Goal: Task Accomplishment & Management: Manage account settings

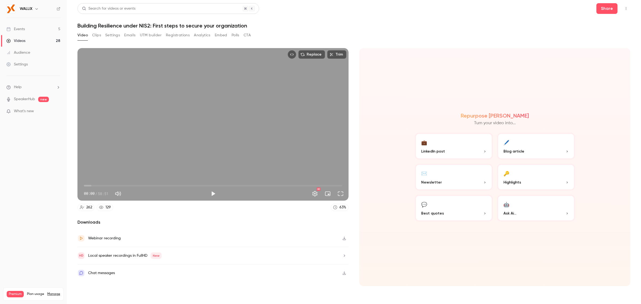
click at [173, 36] on button "Registrations" at bounding box center [178, 35] width 24 height 9
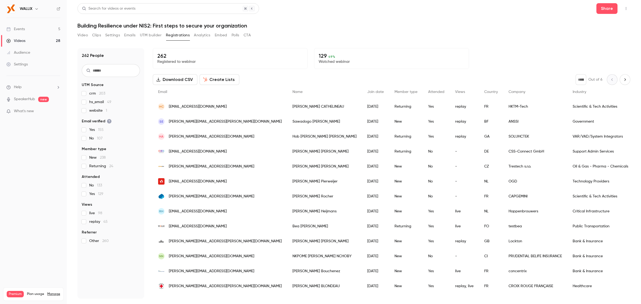
click at [154, 36] on button "UTM builder" at bounding box center [151, 35] width 22 height 9
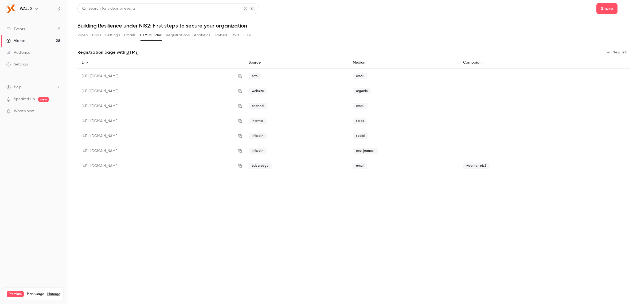
click at [88, 35] on div "Video Clips Settings Emails UTM builder Registrations Analytics Embed Polls CTA" at bounding box center [163, 35] width 173 height 9
click at [85, 35] on button "Video" at bounding box center [82, 35] width 10 height 9
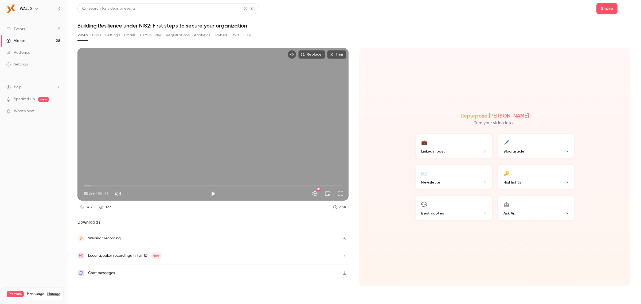
click at [173, 254] on div "Local speaker recordings in FullHD New" at bounding box center [212, 255] width 271 height 17
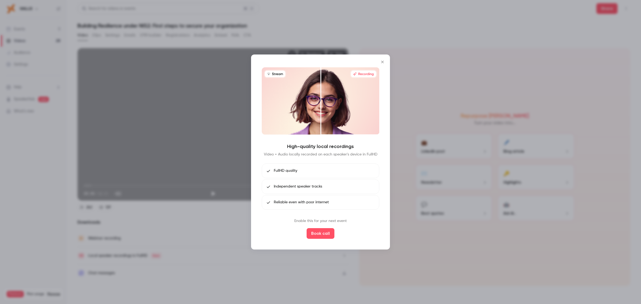
click at [383, 60] on icon "Close" at bounding box center [382, 62] width 6 height 4
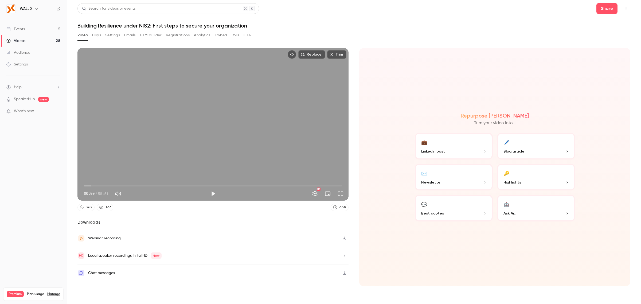
click at [99, 35] on button "Clips" at bounding box center [96, 35] width 9 height 9
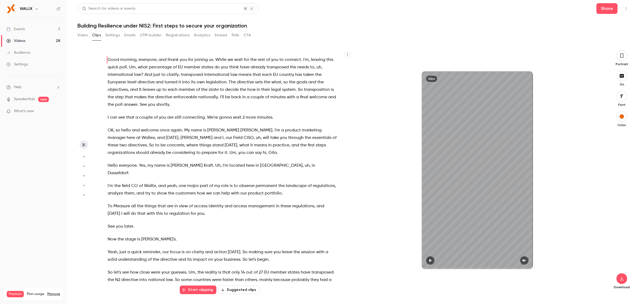
click at [178, 94] on span "enforceable" at bounding box center [185, 96] width 24 height 7
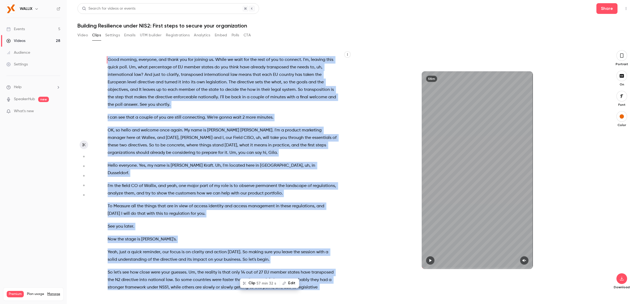
type input "*"
click at [139, 63] on span "everyone" at bounding box center [148, 59] width 18 height 7
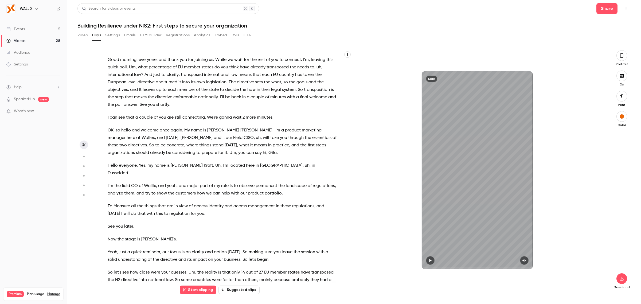
click at [118, 58] on span "Good" at bounding box center [113, 59] width 11 height 7
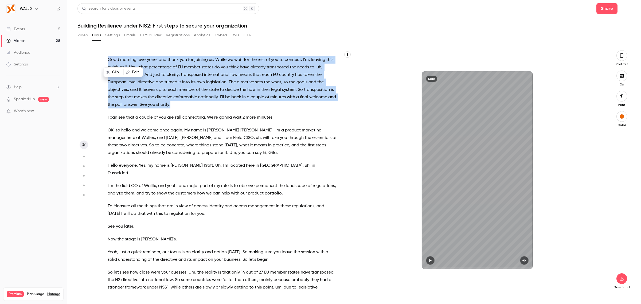
click at [118, 58] on span "Good" at bounding box center [113, 59] width 11 height 7
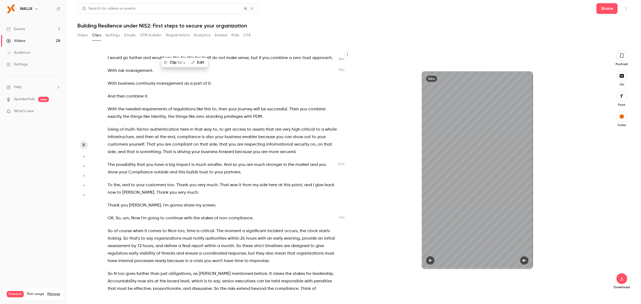
scroll to position [3590, 0]
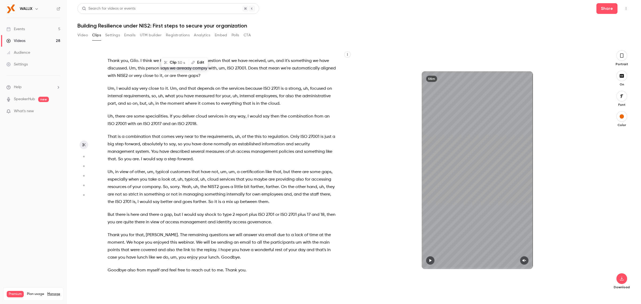
drag, startPoint x: 241, startPoint y: 263, endPoint x: 245, endPoint y: 269, distance: 7.2
click at [239, 266] on div "Good morning , everyone , and thank you for joining us . While we wait for the …" at bounding box center [225, 173] width 248 height 235
click at [246, 269] on p "Goodbye also from myself and feel free to reach out to me . Thank you ." at bounding box center [222, 270] width 229 height 7
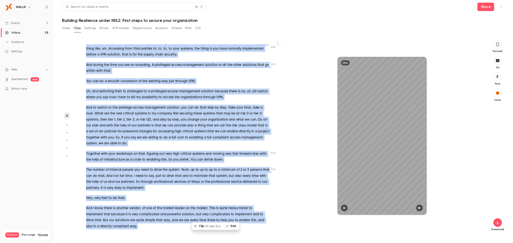
scroll to position [3323, 0]
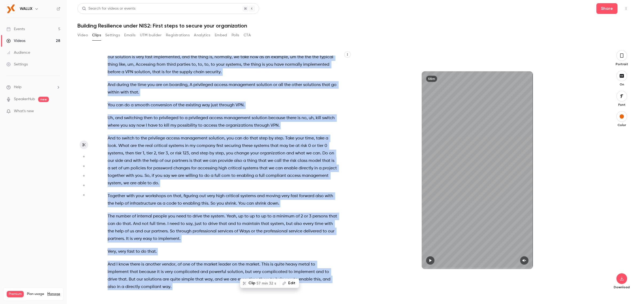
click at [86, 33] on button "Video" at bounding box center [82, 35] width 10 height 9
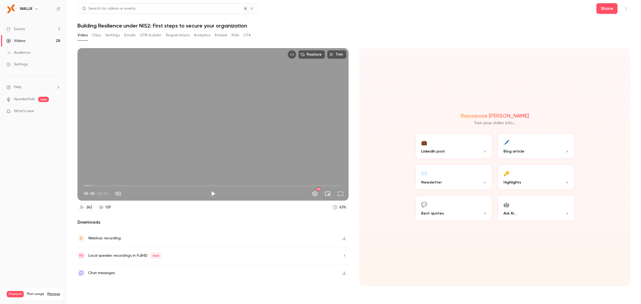
click at [174, 39] on button "Registrations" at bounding box center [178, 35] width 24 height 9
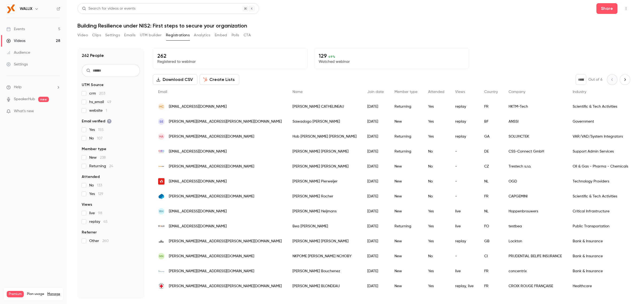
click at [153, 36] on button "UTM builder" at bounding box center [151, 35] width 22 height 9
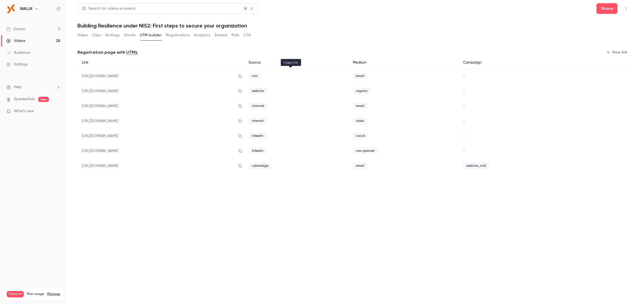
click at [242, 76] on icon "button" at bounding box center [240, 76] width 3 height 3
click at [179, 36] on button "Registrations" at bounding box center [178, 35] width 24 height 9
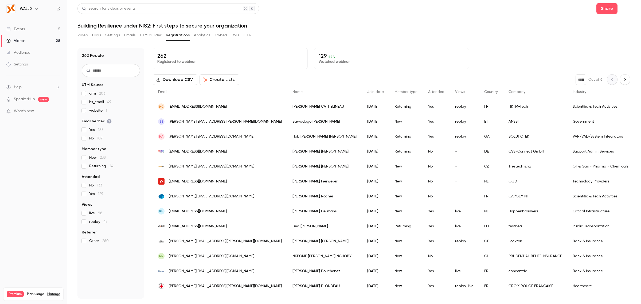
click at [31, 42] on link "Videos 28" at bounding box center [33, 41] width 67 height 12
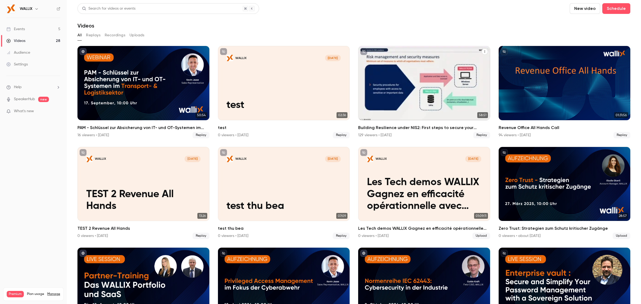
click at [483, 50] on icon "Building Resilience under NIS2: First steps to secure your organization" at bounding box center [484, 51] width 3 height 3
click at [469, 24] on div at bounding box center [320, 152] width 641 height 304
click at [483, 53] on icon "Building Resilience under NIS2: First steps to secure your organization" at bounding box center [484, 51] width 3 height 3
click at [403, 19] on div at bounding box center [320, 152] width 641 height 304
click at [415, 64] on div "Building Resilience under NIS2: First steps to secure your organization" at bounding box center [424, 83] width 132 height 74
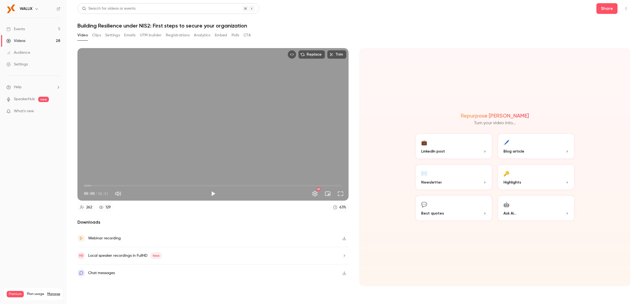
click at [94, 35] on button "Clips" at bounding box center [96, 35] width 9 height 9
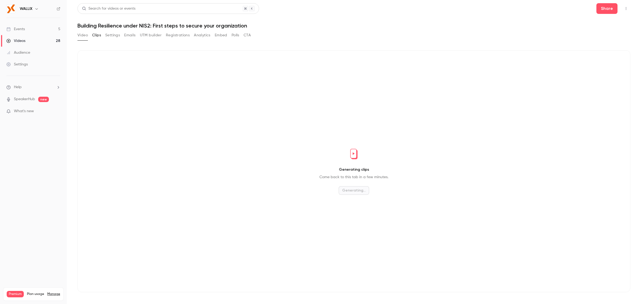
click at [111, 33] on button "Settings" at bounding box center [112, 35] width 15 height 9
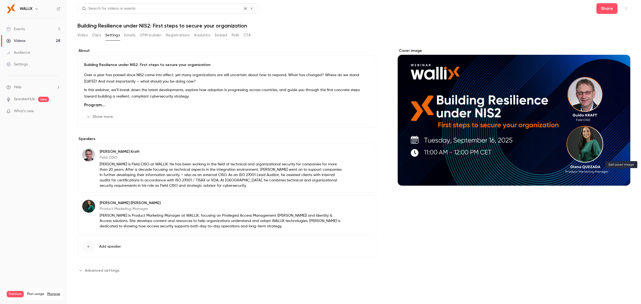
click at [619, 175] on icon "Cover image" at bounding box center [621, 176] width 6 height 4
click at [401, 49] on div "Cover image" at bounding box center [514, 117] width 233 height 138
click at [0, 0] on input "Cover image" at bounding box center [0, 0] width 0 height 0
click at [432, 244] on div "Cover image" at bounding box center [514, 161] width 233 height 226
